Goal: Transaction & Acquisition: Book appointment/travel/reservation

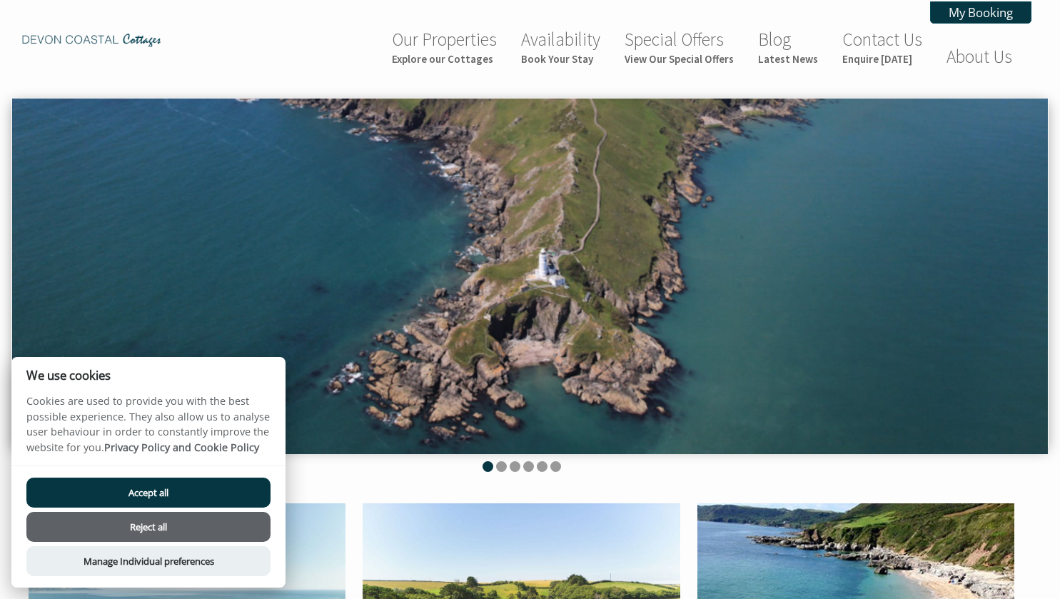
click at [223, 491] on button "Accept all" at bounding box center [148, 492] width 244 height 30
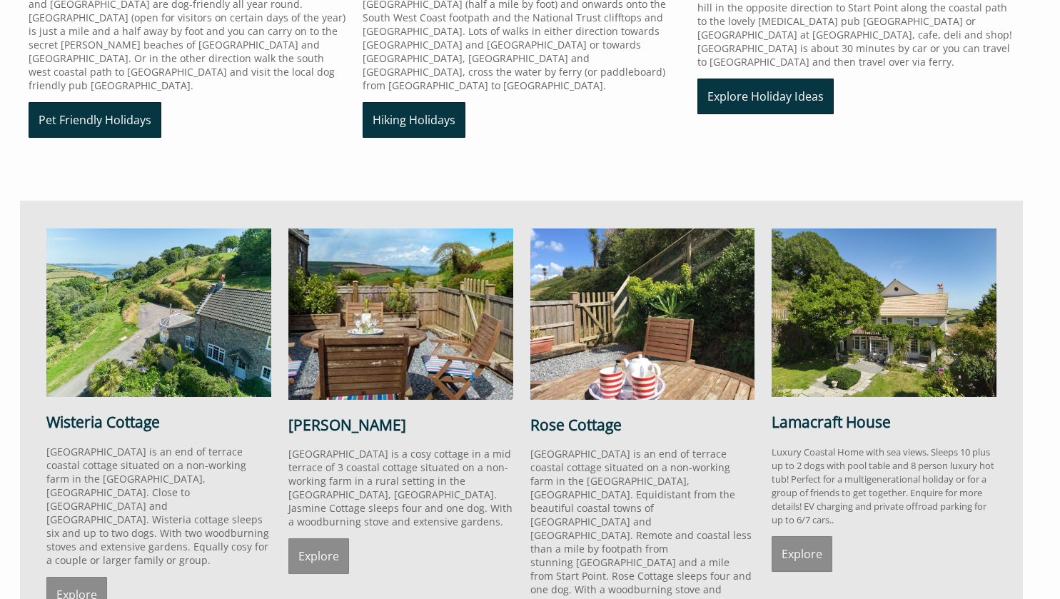
scroll to position [883, 0]
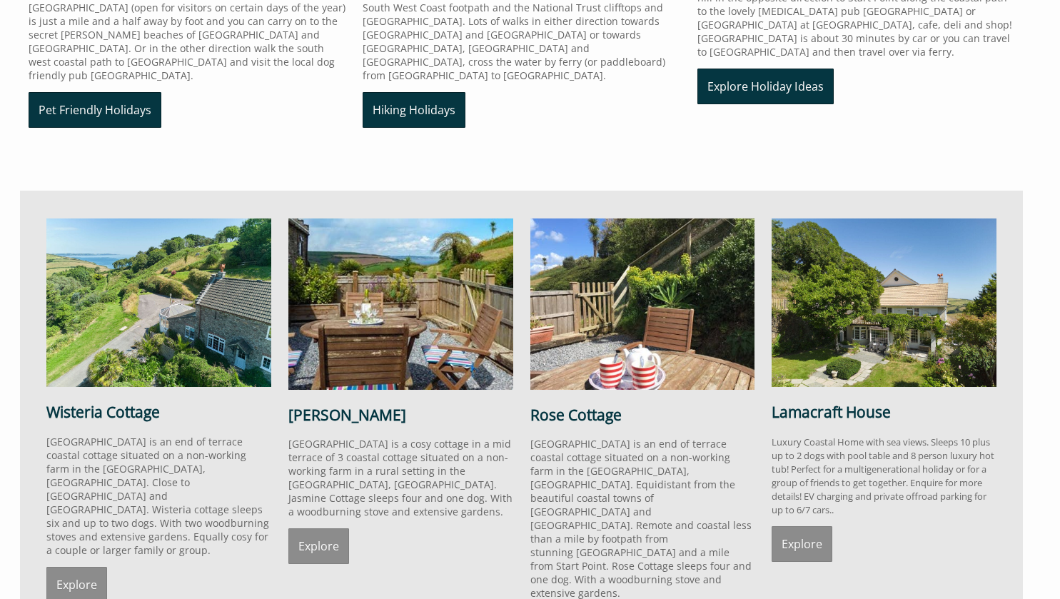
click at [92, 567] on link "Explore" at bounding box center [76, 585] width 61 height 36
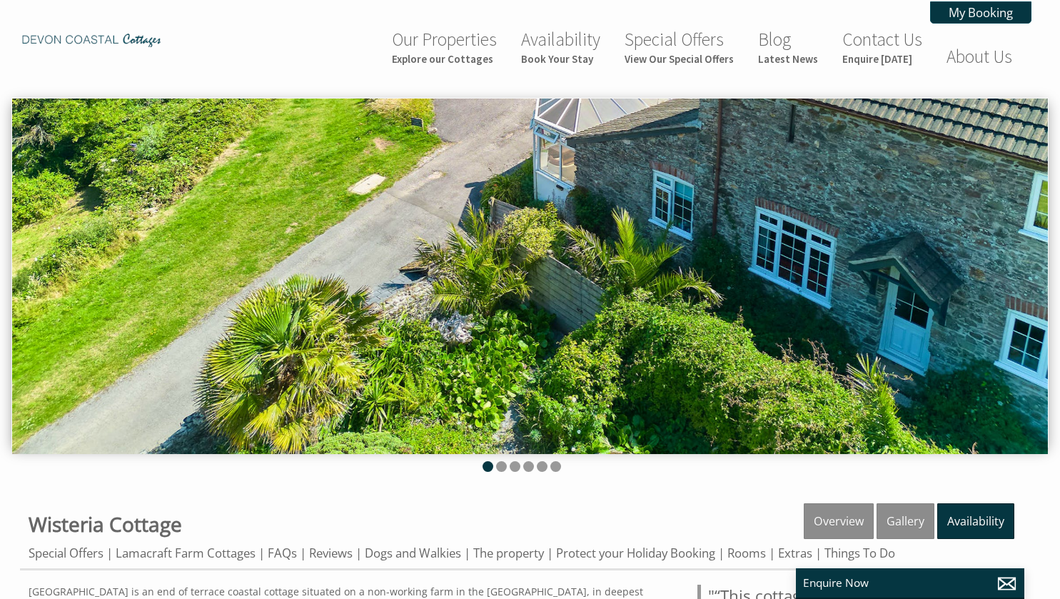
drag, startPoint x: 766, startPoint y: 294, endPoint x: 499, endPoint y: 465, distance: 317.1
click at [499, 465] on li at bounding box center [501, 466] width 11 height 11
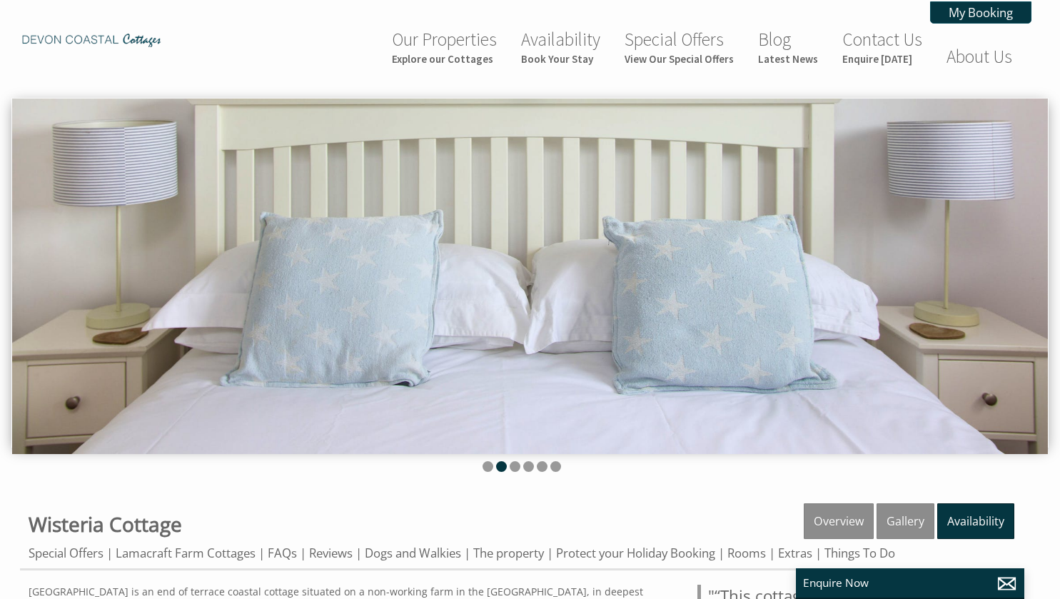
click at [519, 461] on ul at bounding box center [521, 468] width 1002 height 14
click at [516, 468] on li at bounding box center [514, 466] width 11 height 11
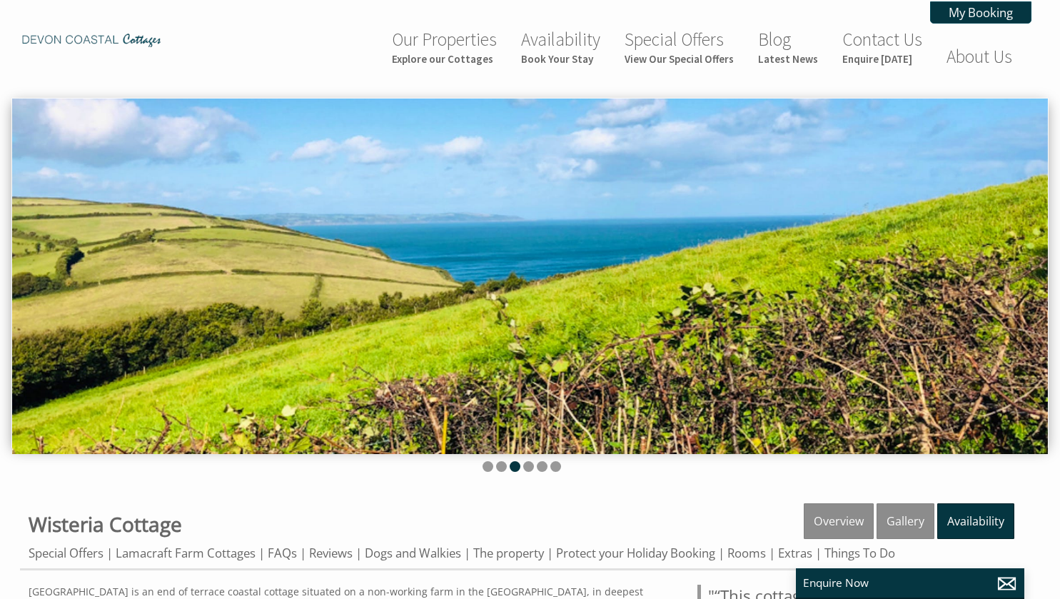
click at [528, 465] on li at bounding box center [528, 466] width 11 height 11
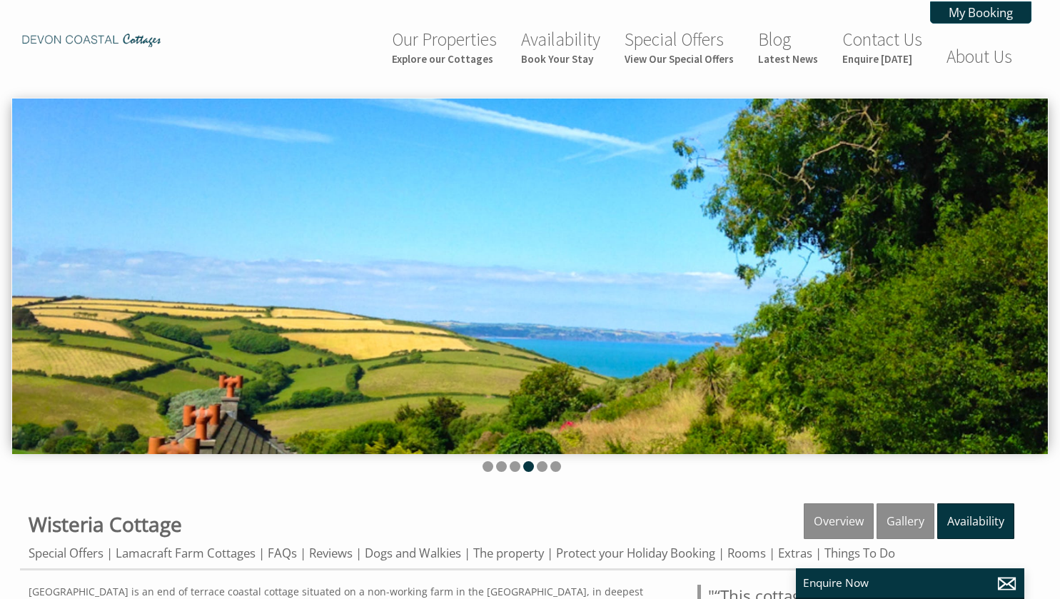
click at [542, 462] on li at bounding box center [542, 466] width 11 height 11
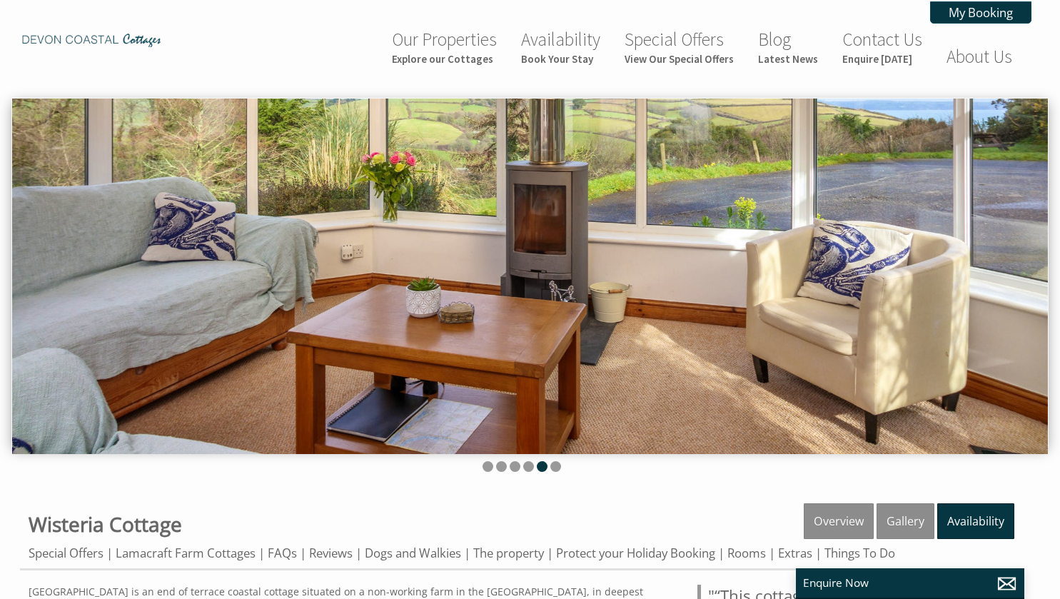
click at [555, 460] on div at bounding box center [530, 286] width 1060 height 377
click at [555, 466] on li at bounding box center [555, 466] width 11 height 11
